Goal: Task Accomplishment & Management: Use online tool/utility

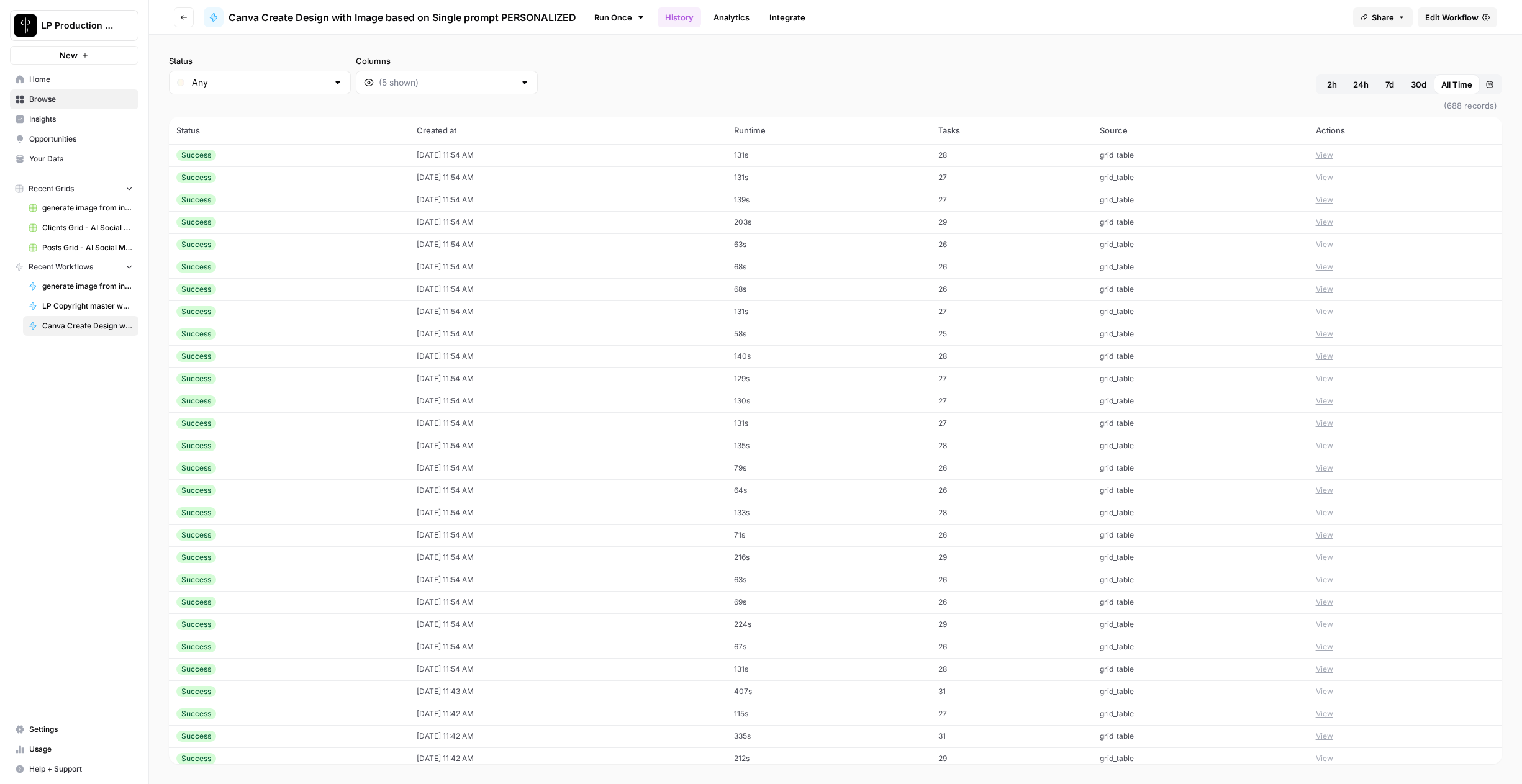
click at [37, 92] on link "Browse" at bounding box center [74, 99] width 128 height 20
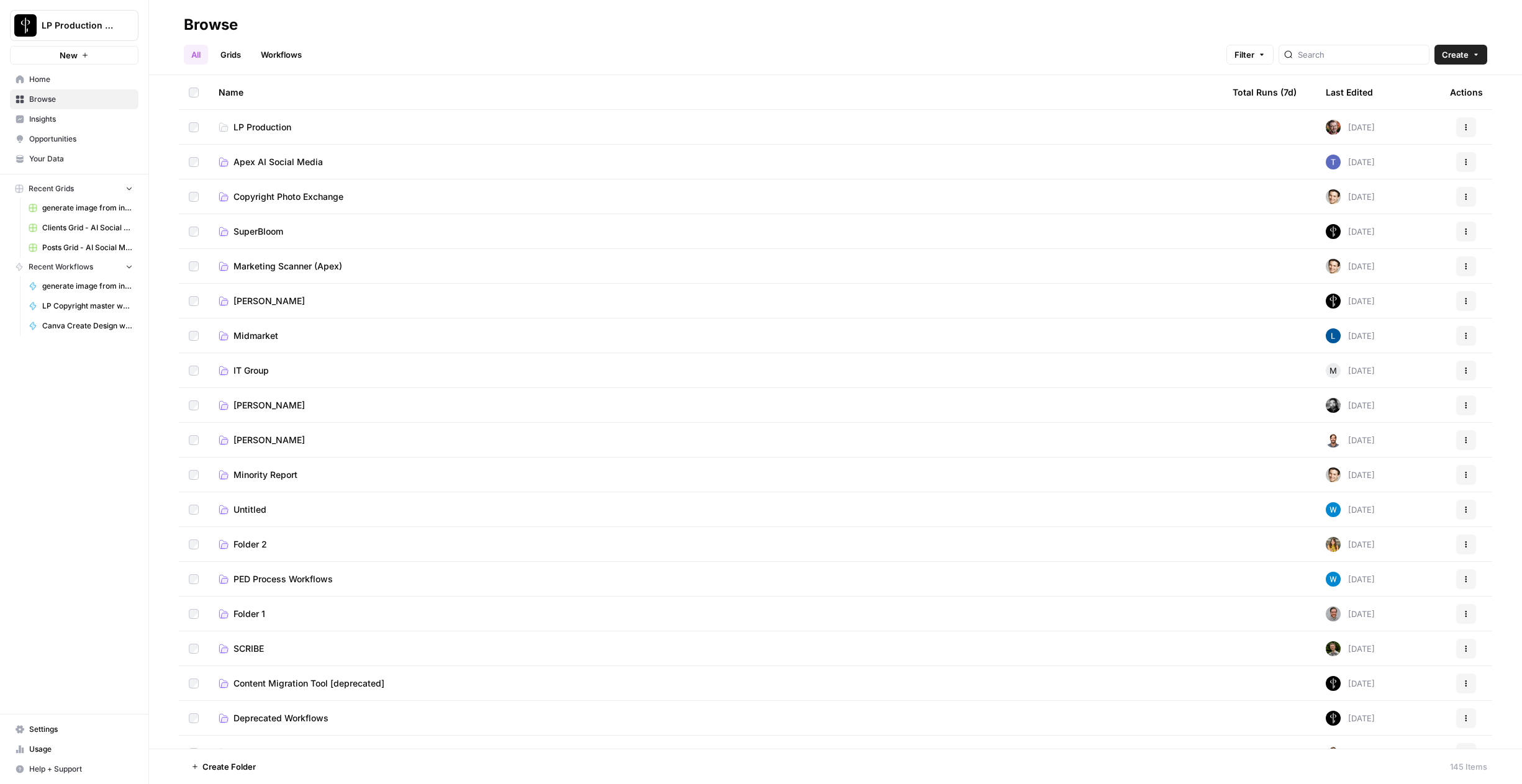
click at [242, 159] on span "Apex AI Social Media" at bounding box center [278, 162] width 90 height 12
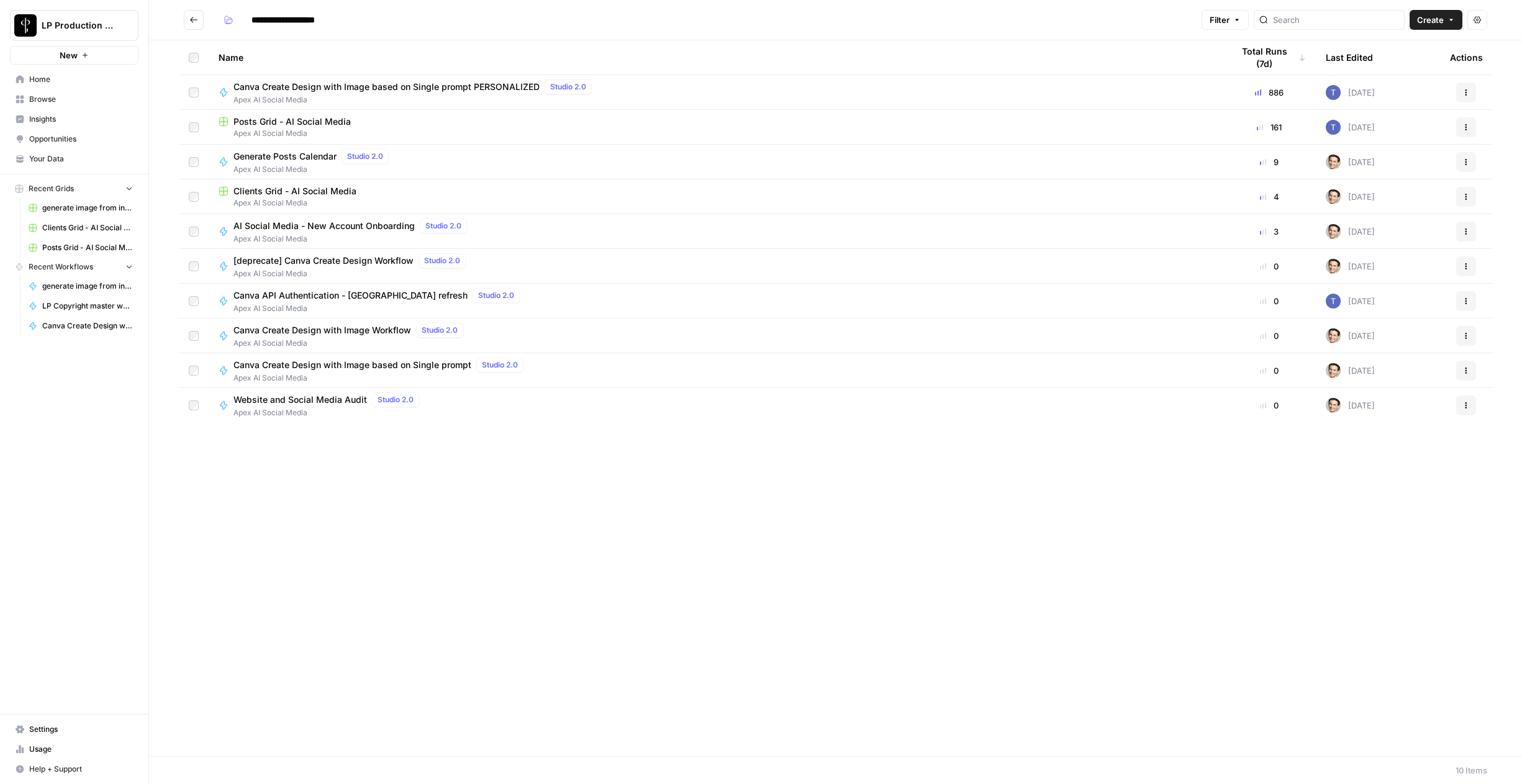
click at [307, 295] on span "Canva API Authentication - [GEOGRAPHIC_DATA] refresh" at bounding box center [351, 296] width 234 height 12
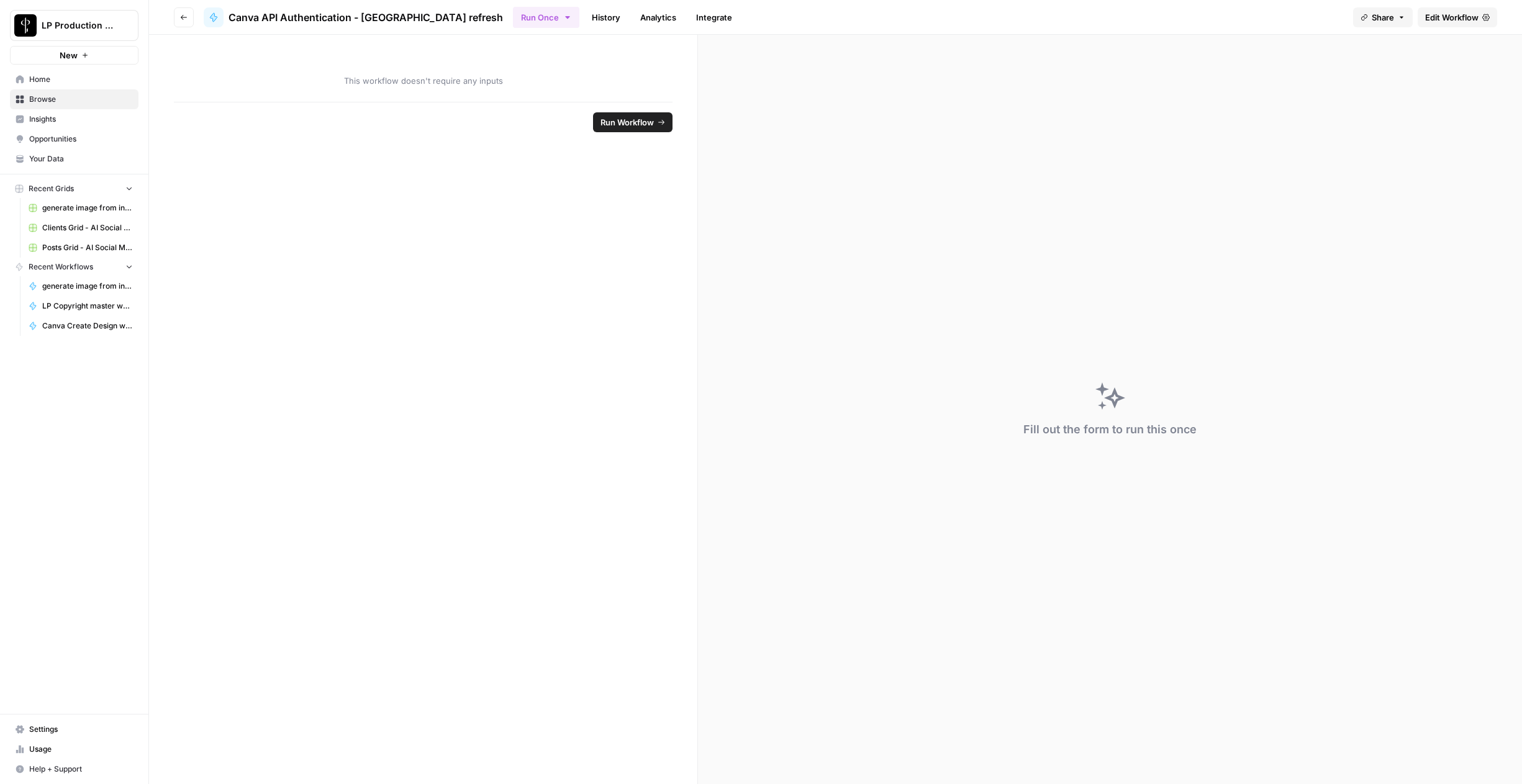
click at [1481, 11] on link "Edit Workflow" at bounding box center [1457, 17] width 79 height 20
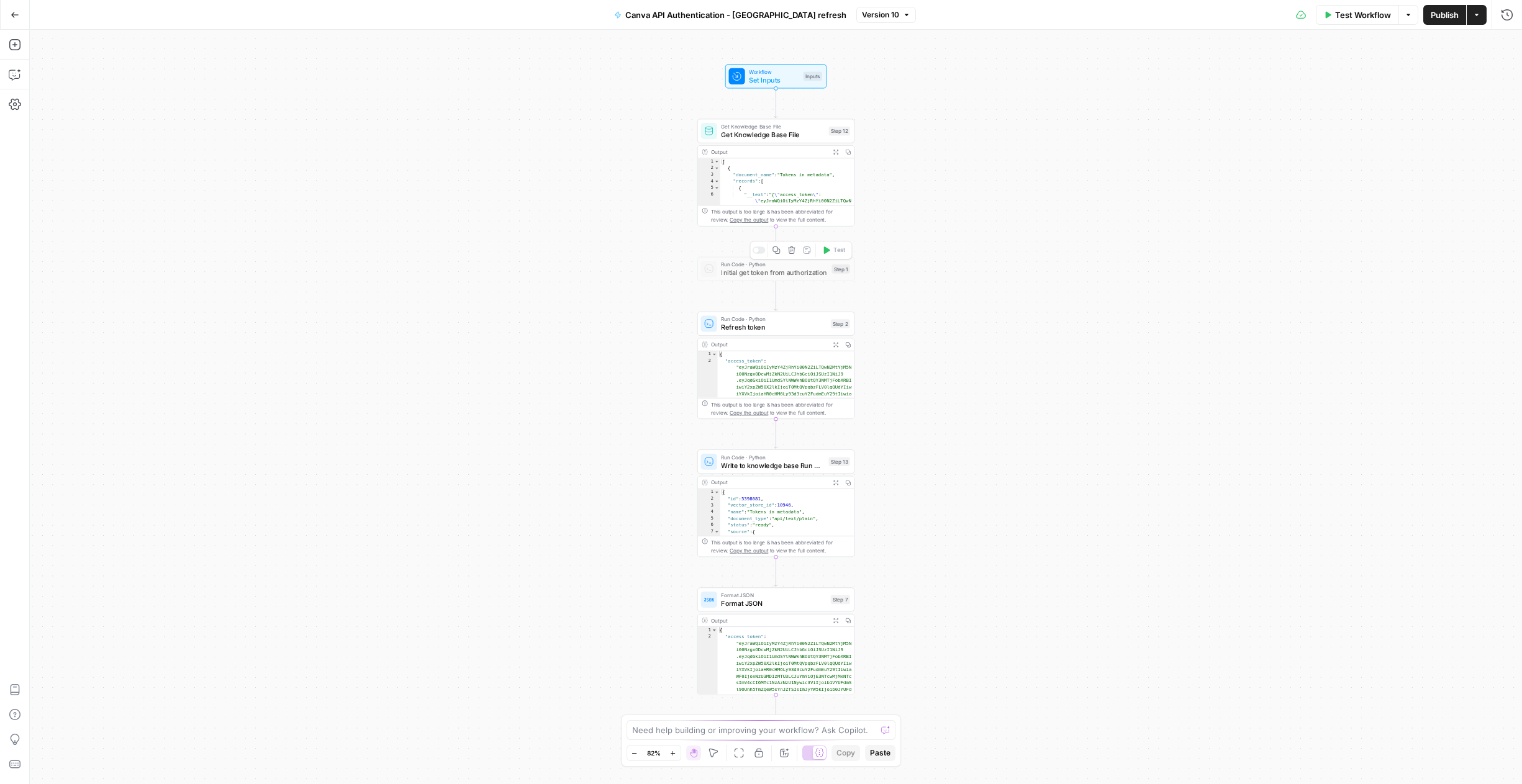
click at [757, 252] on div at bounding box center [756, 250] width 5 height 5
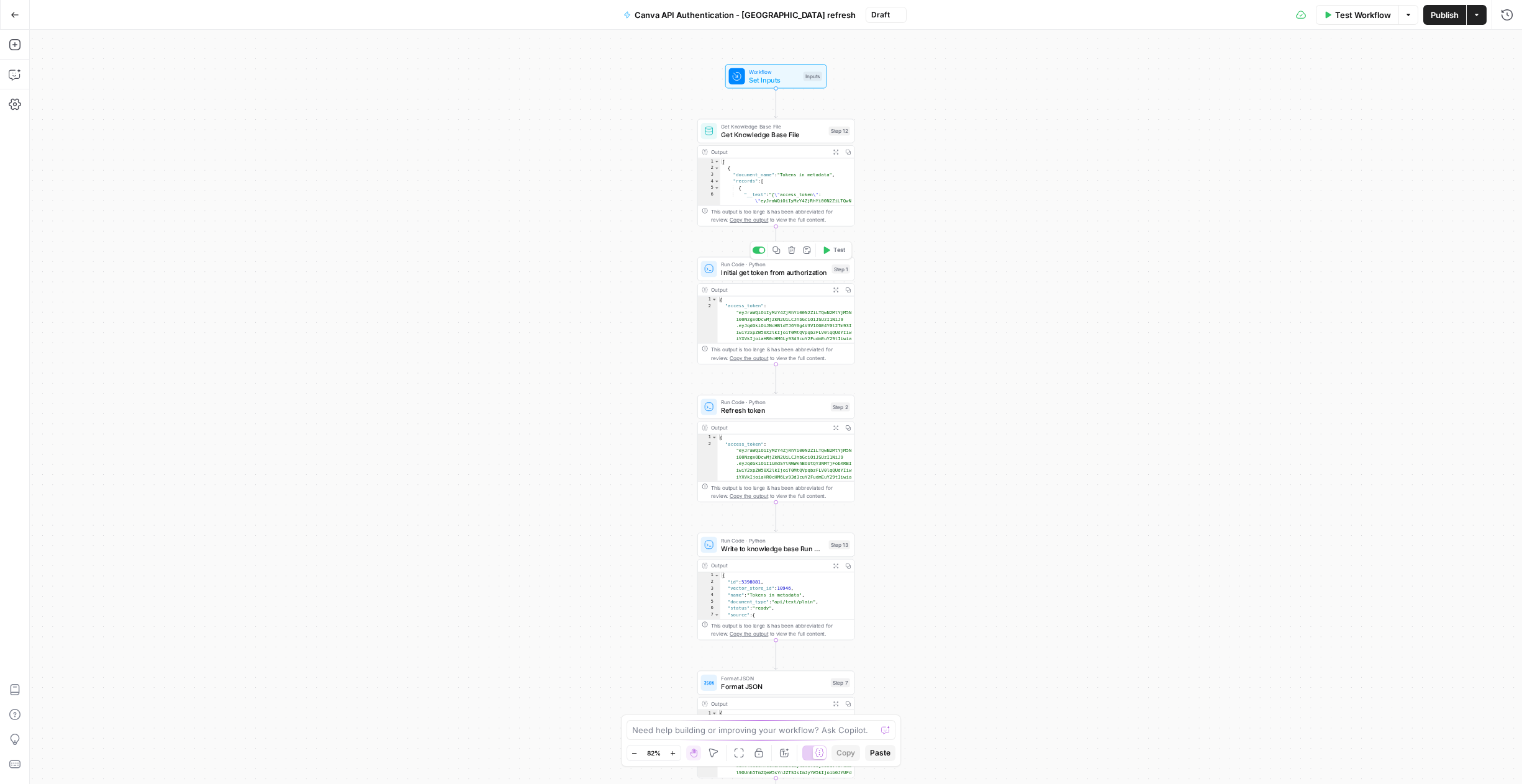
click at [833, 252] on span "Test" at bounding box center [839, 250] width 12 height 9
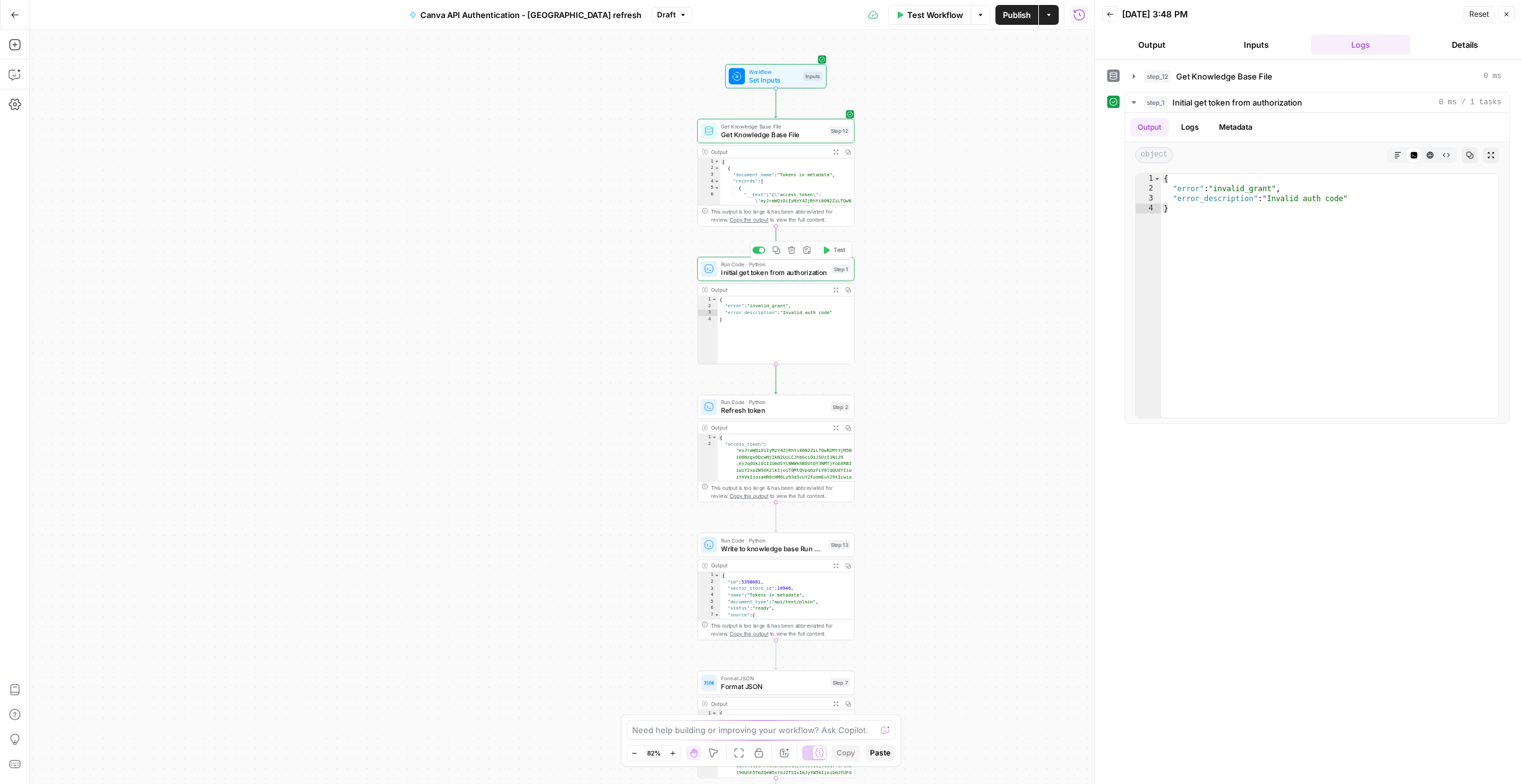
click at [805, 267] on span "Run Code · Python" at bounding box center [774, 264] width 107 height 8
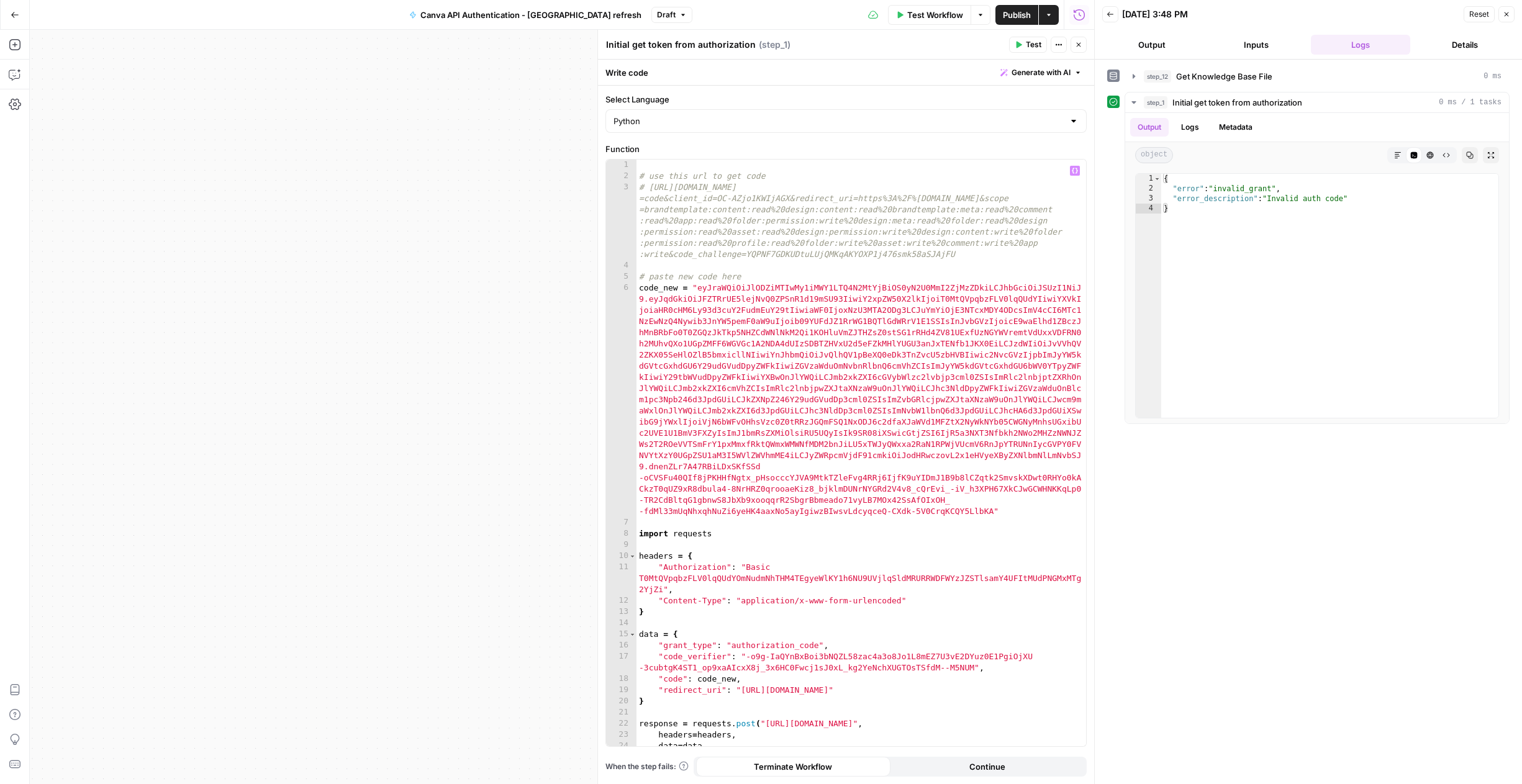
type textarea "**********"
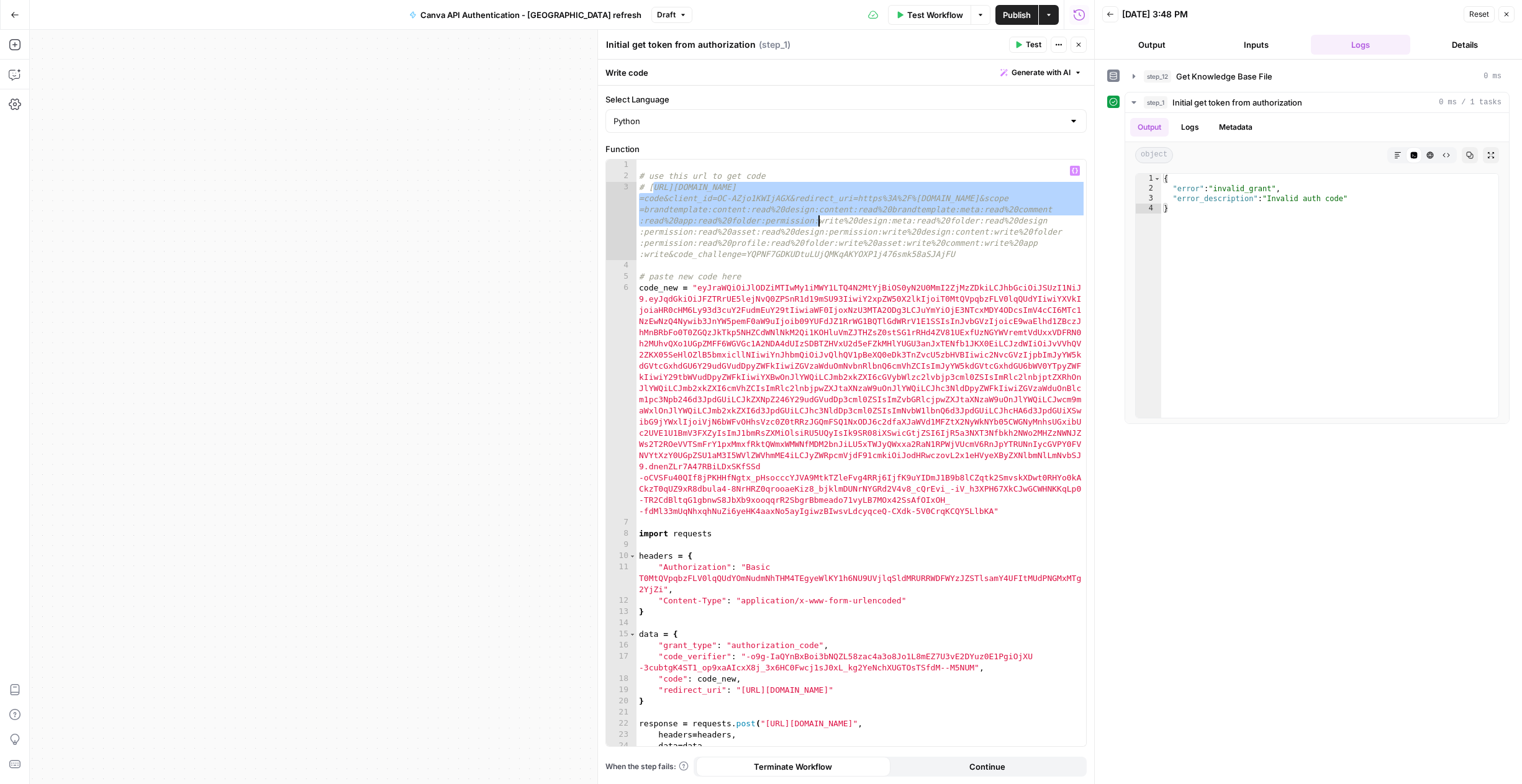
drag, startPoint x: 652, startPoint y: 188, endPoint x: 832, endPoint y: 218, distance: 182.5
click at [832, 218] on div "# use this url to get code # [URL][DOMAIN_NAME] =code&client_id=OC-AZjo1KWIjAGX…" at bounding box center [861, 464] width 450 height 609
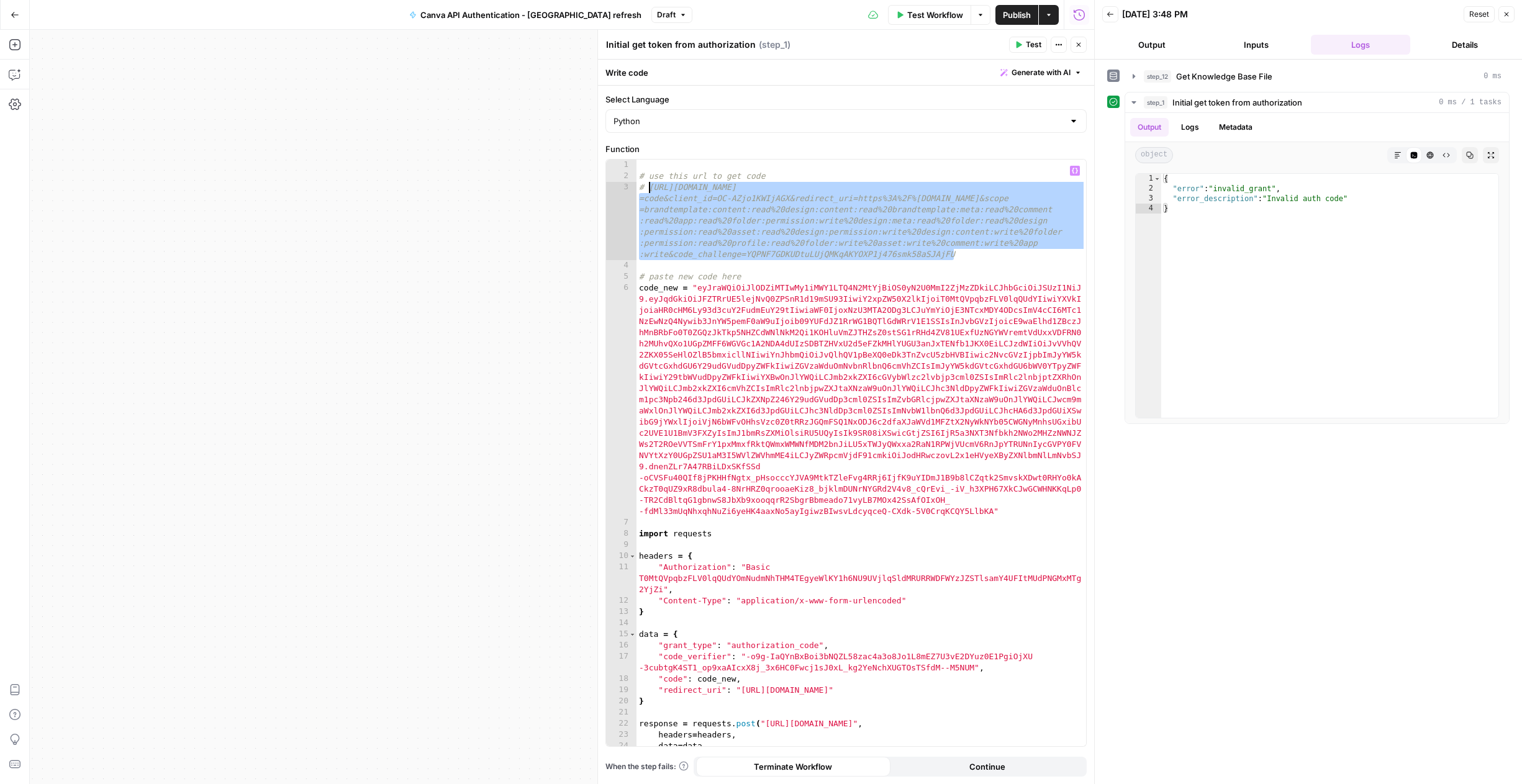
drag, startPoint x: 953, startPoint y: 252, endPoint x: 649, endPoint y: 188, distance: 310.7
click at [649, 188] on div "# use this url to get code # [URL][DOMAIN_NAME] =code&client_id=OC-AZjo1KWIjAGX…" at bounding box center [861, 464] width 450 height 609
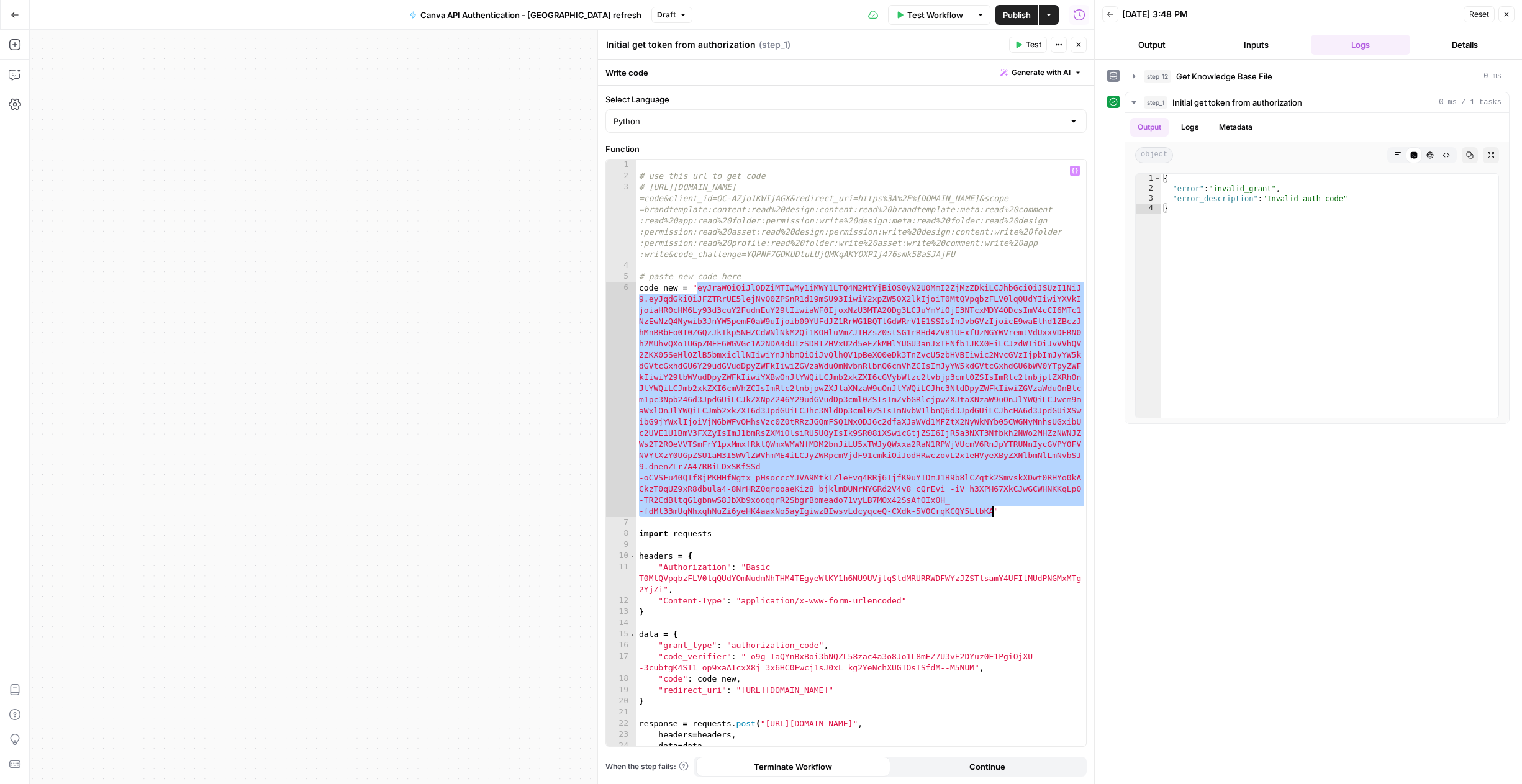
drag, startPoint x: 698, startPoint y: 288, endPoint x: 989, endPoint y: 512, distance: 367.2
click at [990, 512] on div "# use this url to get code # [URL][DOMAIN_NAME] =code&client_id=OC-AZjo1KWIjAGX…" at bounding box center [861, 464] width 450 height 609
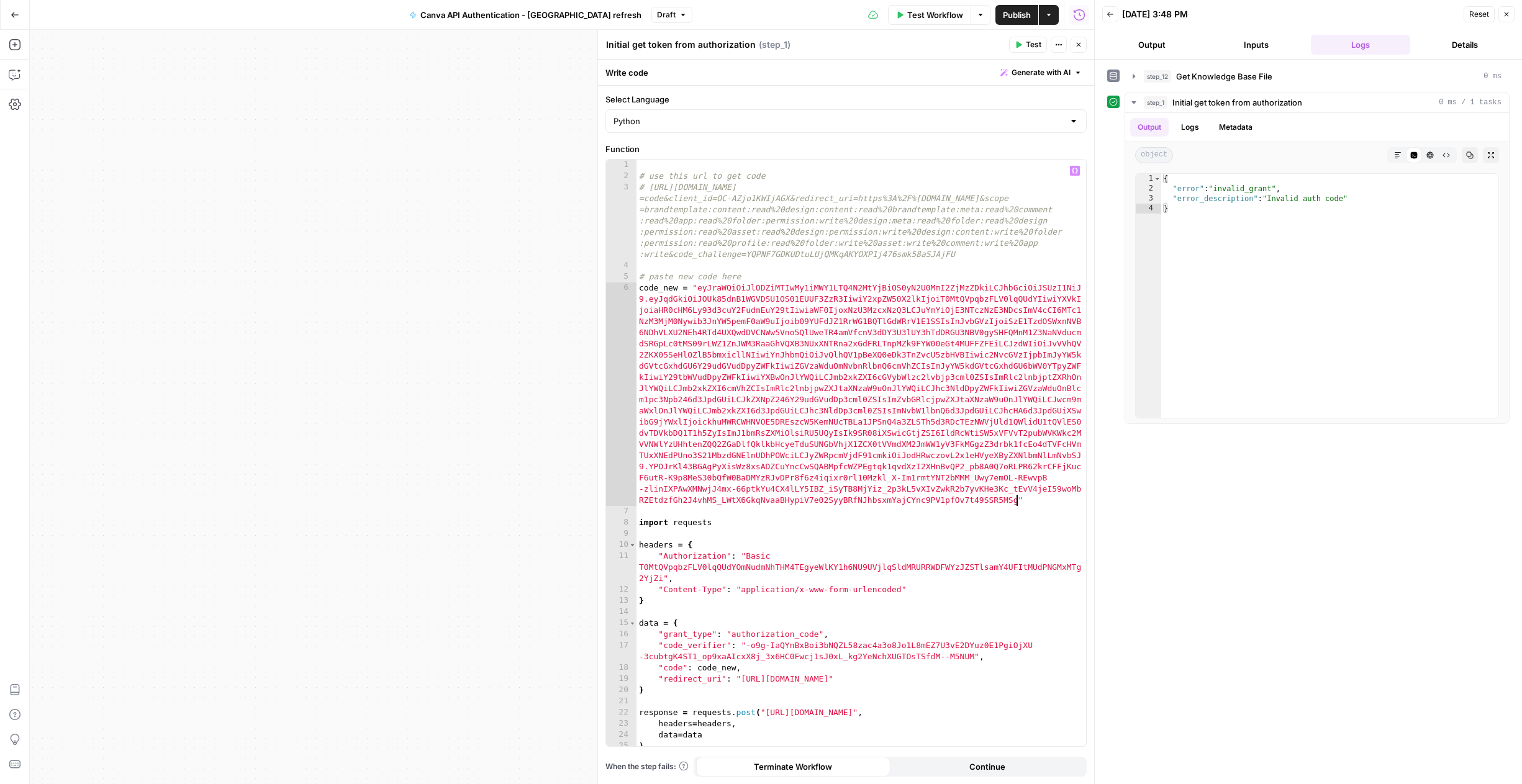
click at [1027, 46] on span "Test" at bounding box center [1033, 44] width 16 height 11
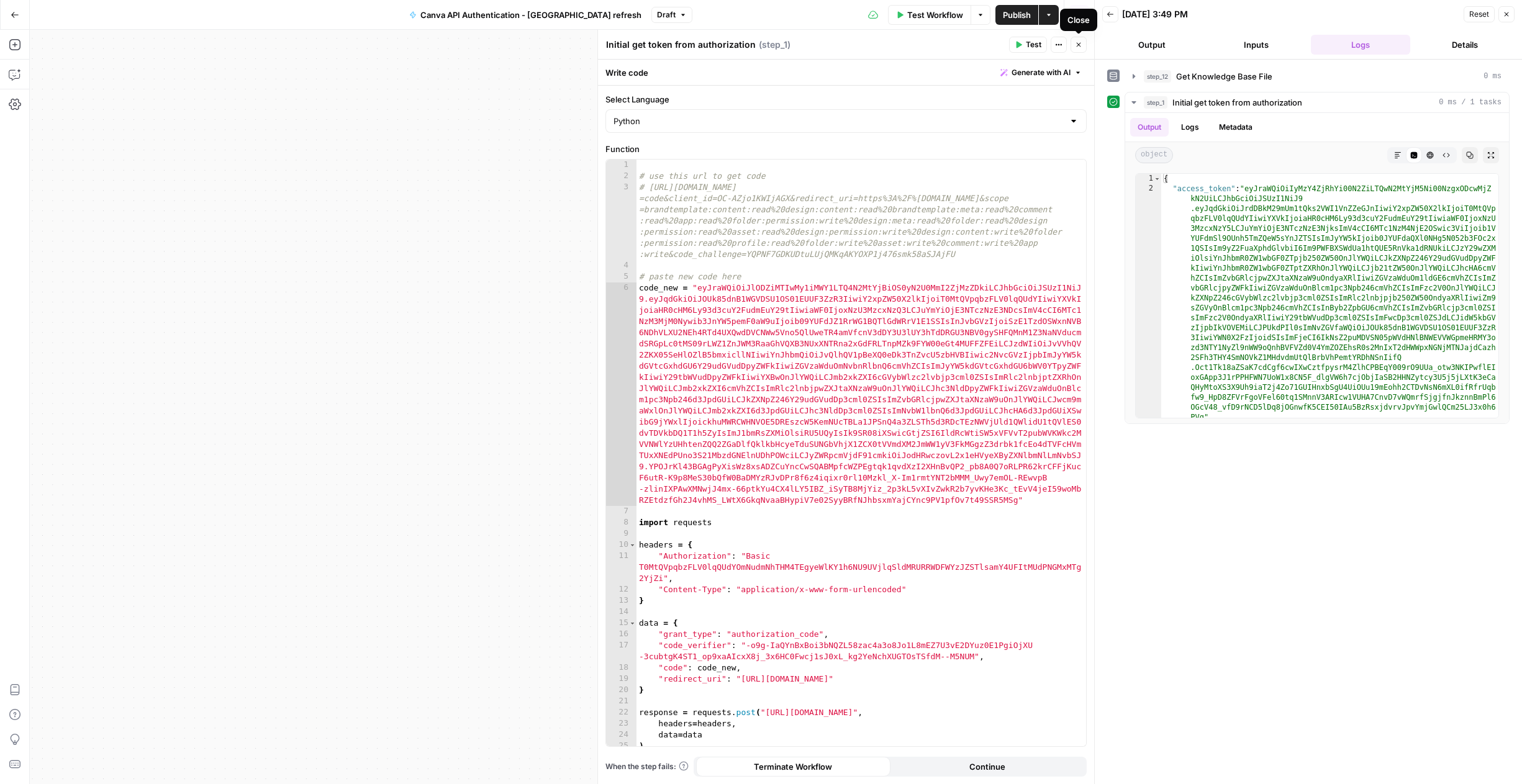
click at [1080, 45] on icon "button" at bounding box center [1078, 45] width 8 height 8
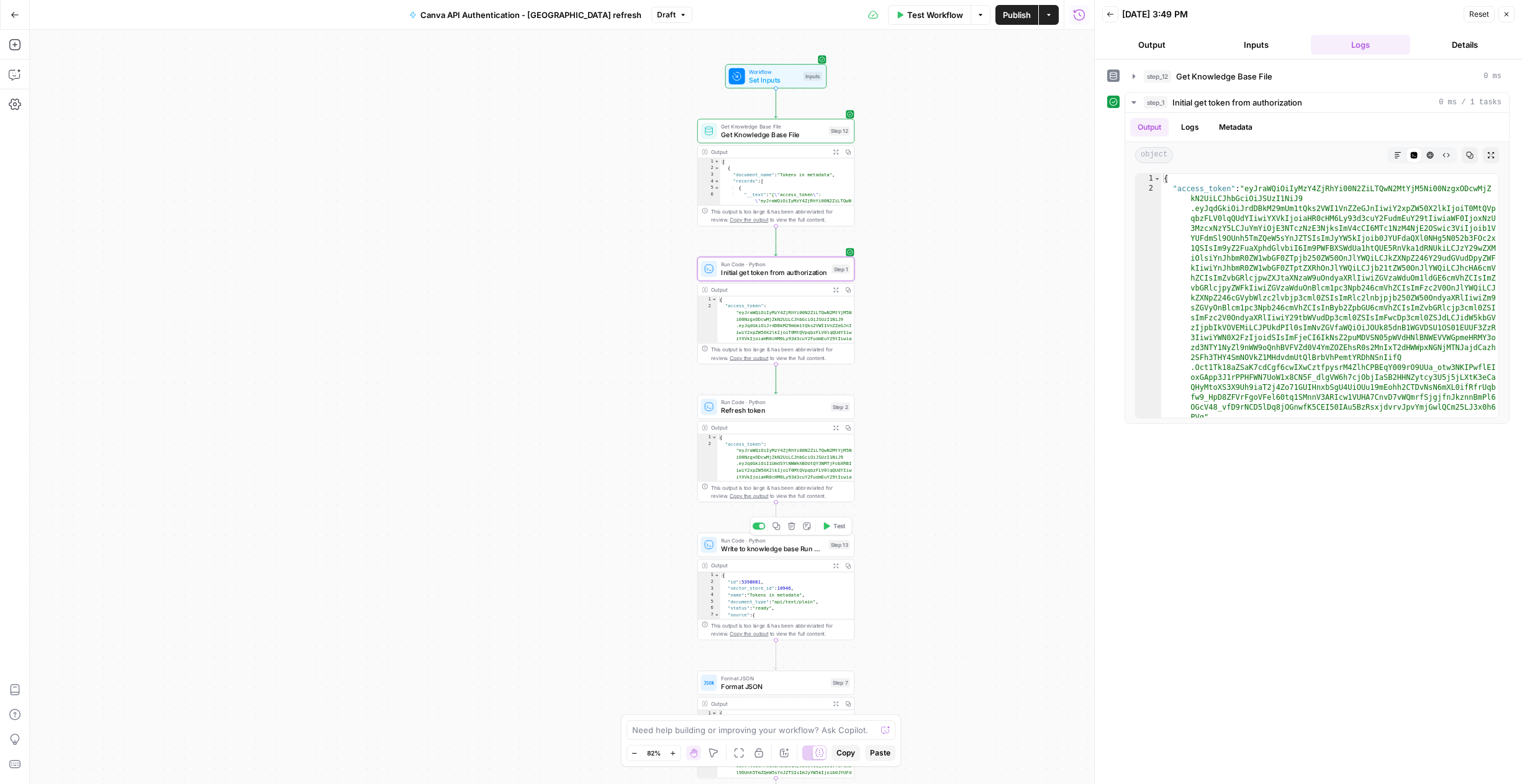
click at [777, 550] on span "Write to knowledge base Run Code" at bounding box center [772, 548] width 103 height 10
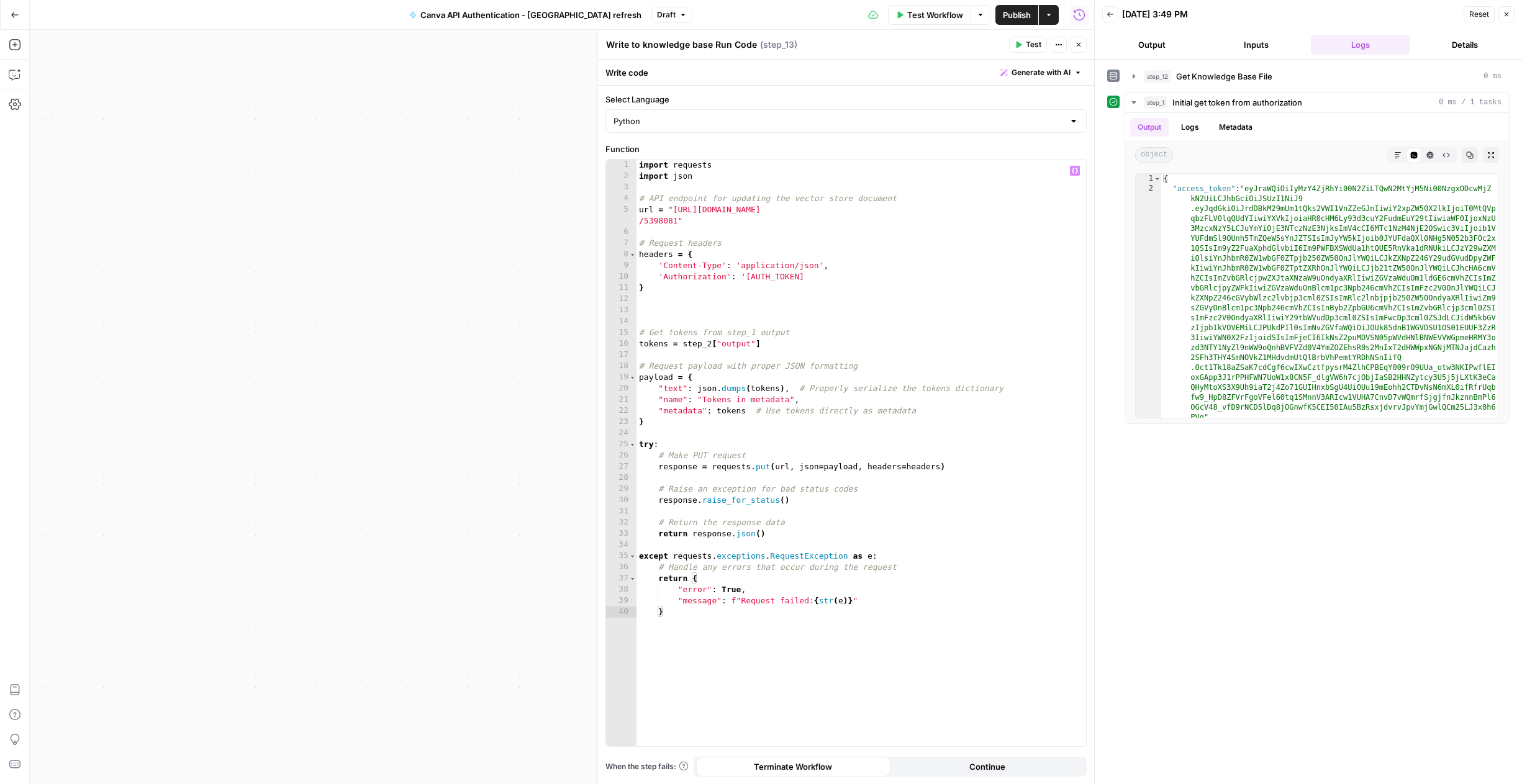
click at [712, 345] on div "import requests import json # API endpoint for updating the vector store docume…" at bounding box center [861, 464] width 450 height 609
click at [1026, 42] on span "Test" at bounding box center [1033, 44] width 16 height 11
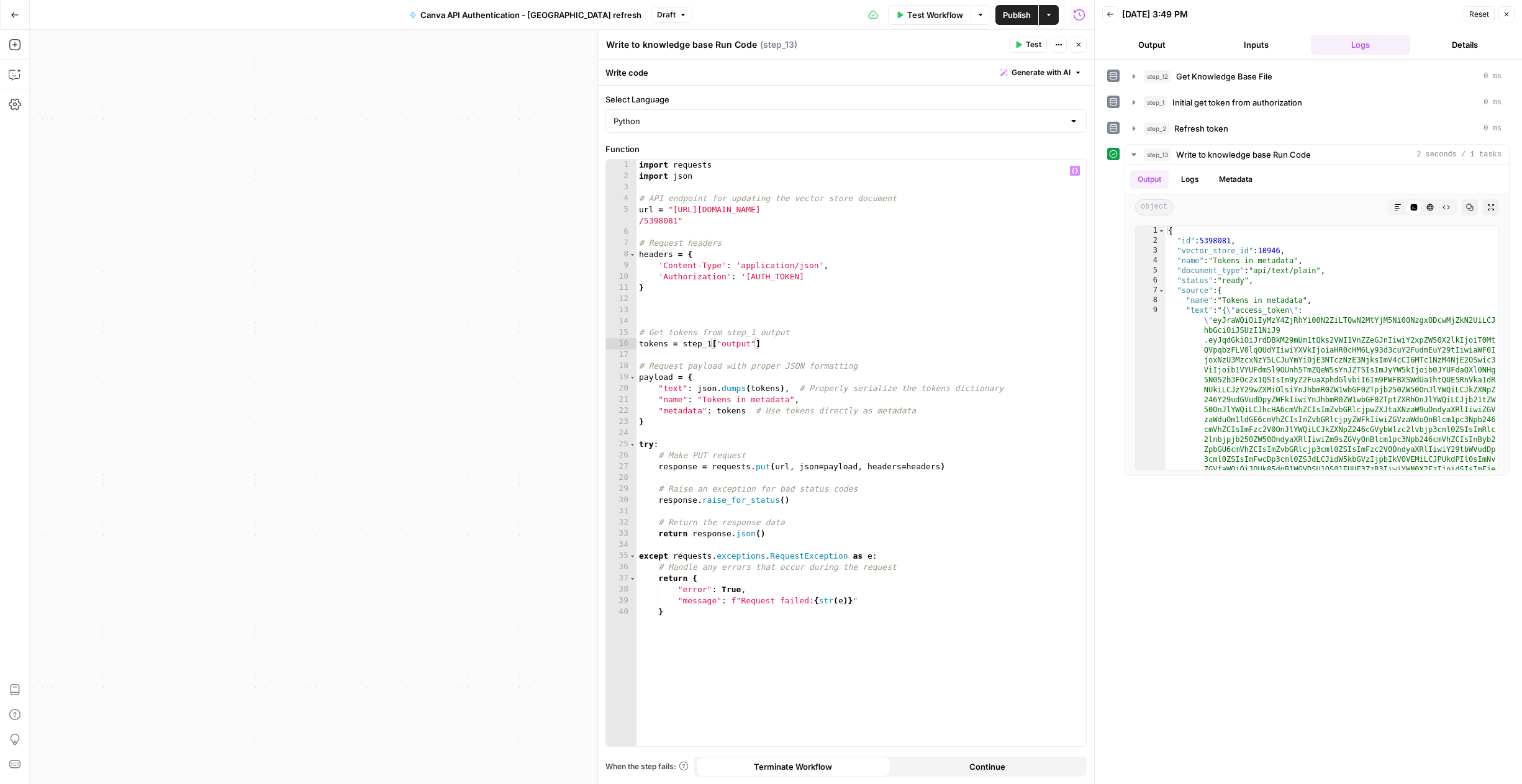
drag, startPoint x: 707, startPoint y: 341, endPoint x: 720, endPoint y: 351, distance: 16.4
click at [708, 342] on div "import requests import json # API endpoint for updating the vector store docume…" at bounding box center [861, 464] width 450 height 609
type textarea "**********"
click at [1075, 47] on icon "button" at bounding box center [1078, 45] width 8 height 8
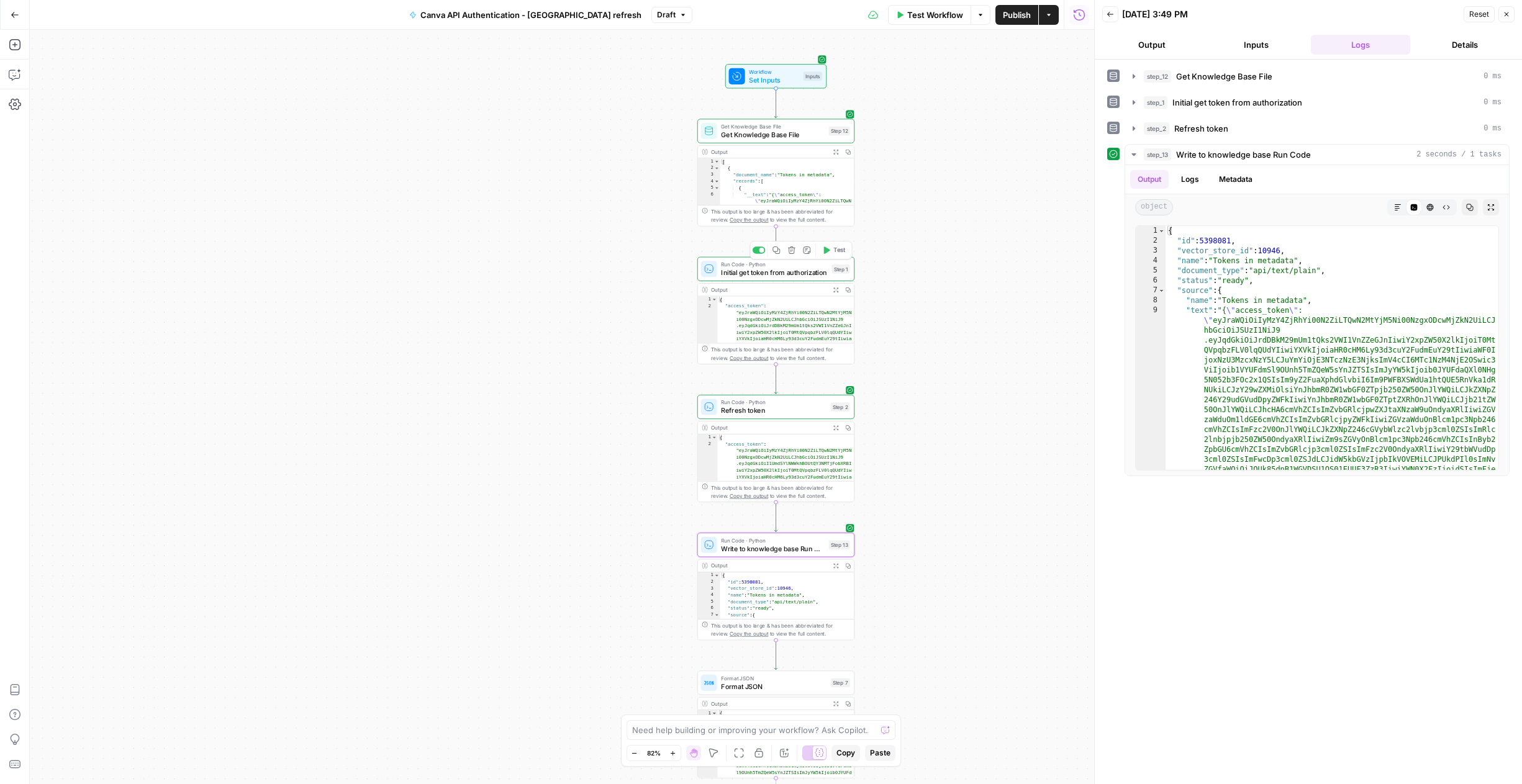
click at [758, 253] on div "Copy step Delete step Add Note Test" at bounding box center [801, 249] width 102 height 18
click at [759, 251] on div at bounding box center [762, 250] width 5 height 5
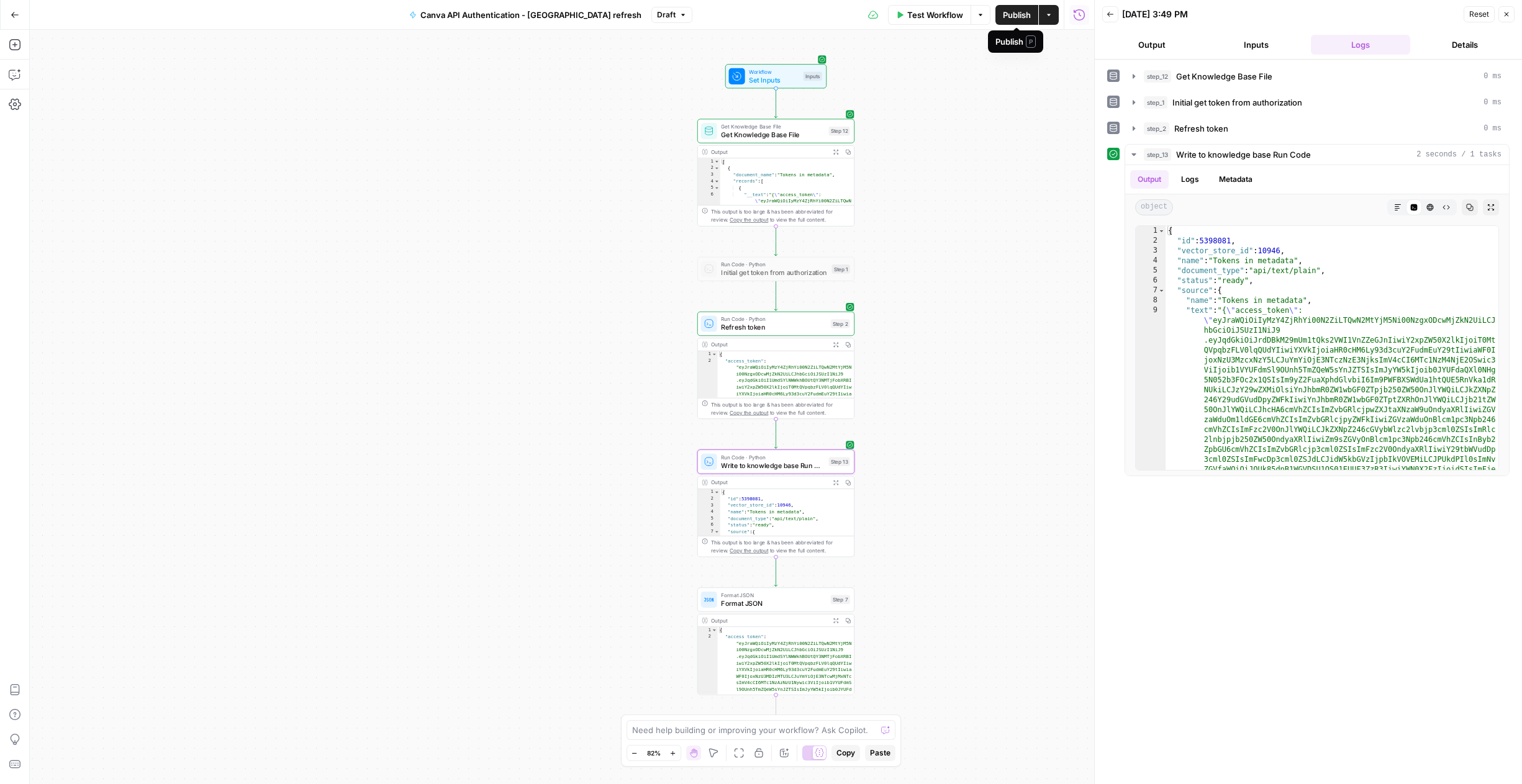
click at [1014, 16] on span "Publish" at bounding box center [1016, 15] width 28 height 12
